Goal: Find specific page/section: Find specific page/section

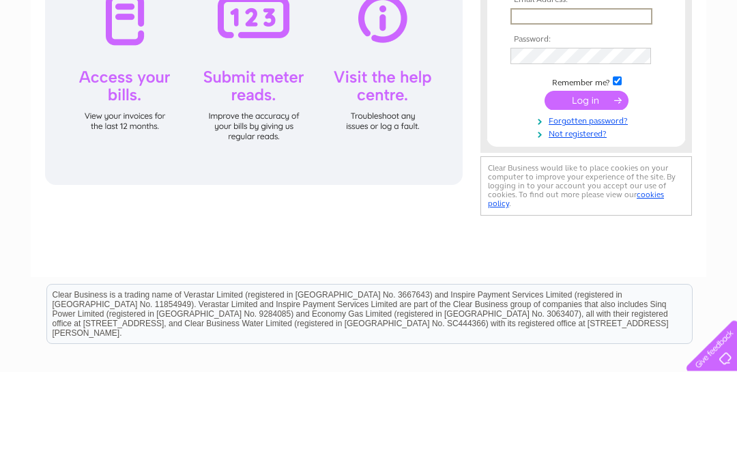
type input "Franksjarrow@hotmail.co.uk"
click at [586, 205] on input "submit" at bounding box center [586, 202] width 84 height 19
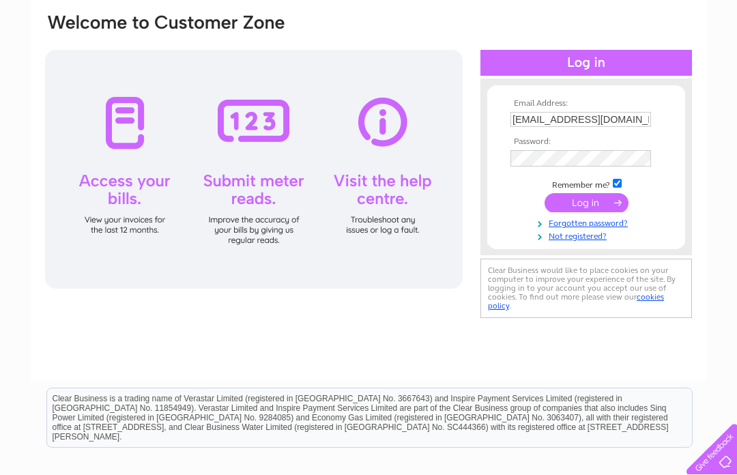
click at [585, 199] on input "submit" at bounding box center [586, 202] width 84 height 19
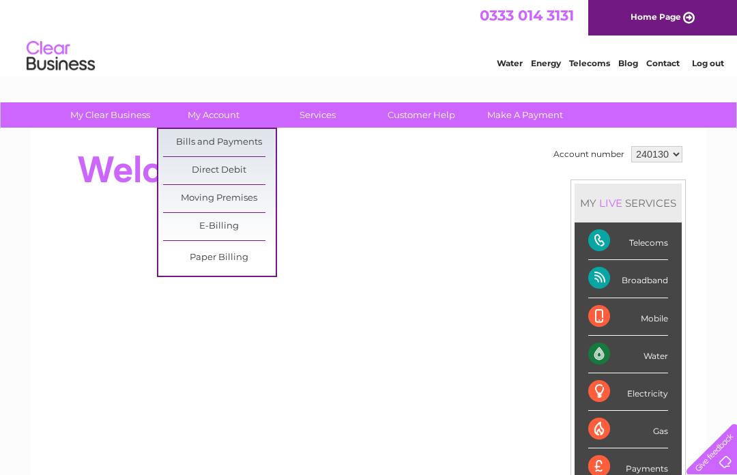
click at [250, 134] on link "Bills and Payments" at bounding box center [219, 142] width 113 height 27
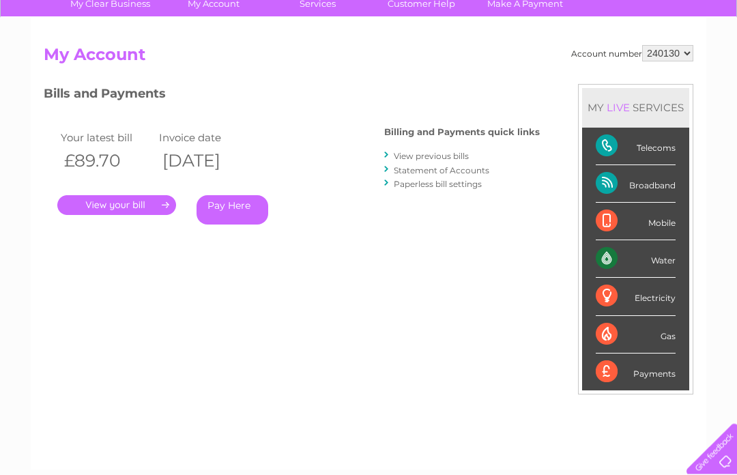
scroll to position [104, 0]
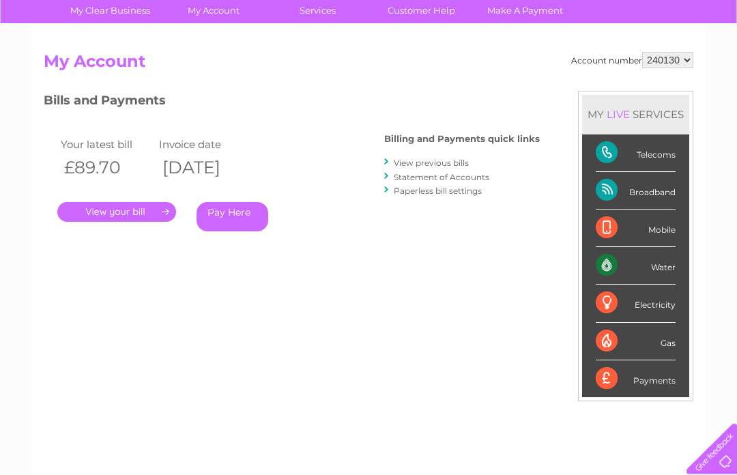
click at [121, 211] on link "." at bounding box center [116, 213] width 119 height 20
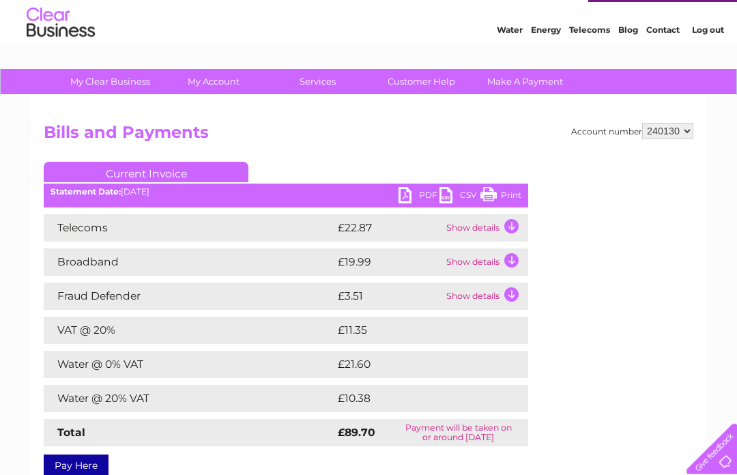
scroll to position [36, 0]
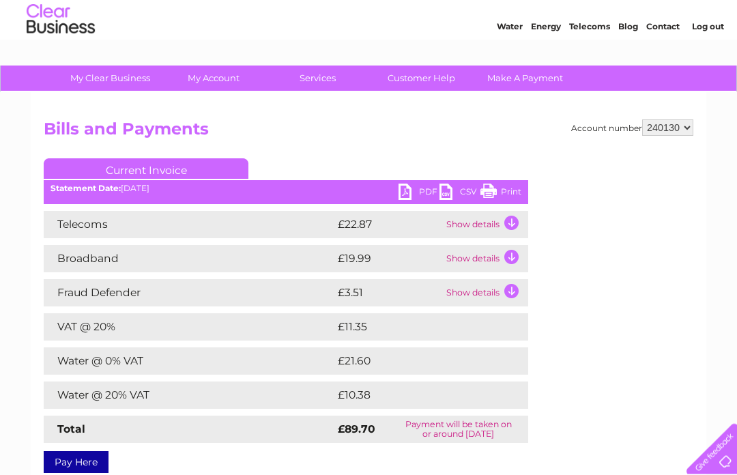
click at [411, 190] on link "PDF" at bounding box center [418, 194] width 41 height 20
